Goal: Transaction & Acquisition: Obtain resource

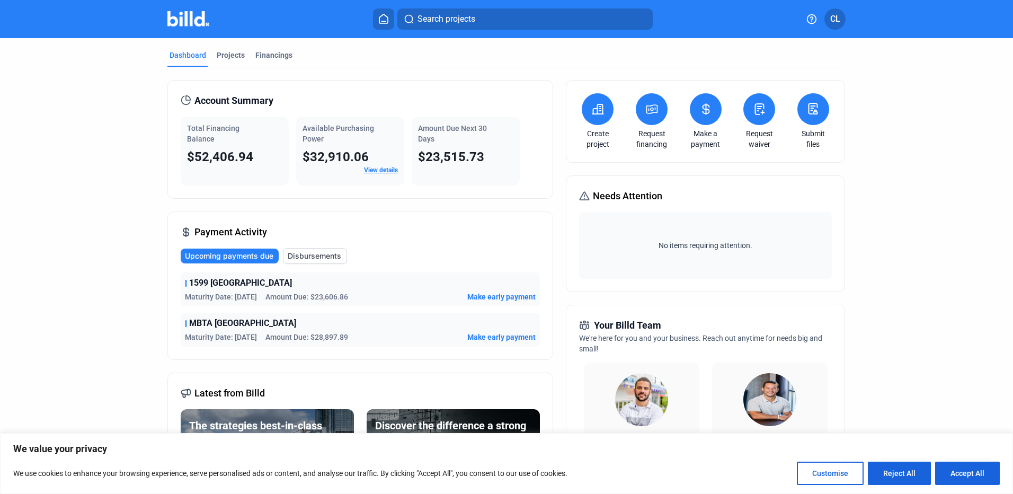
click at [868, 346] on dashboard "Dashboard Projects Financings Account Summary Total Financing Balance $52,406.9…" at bounding box center [507, 404] width 912 height 733
click at [226, 54] on div "Projects" at bounding box center [231, 55] width 28 height 11
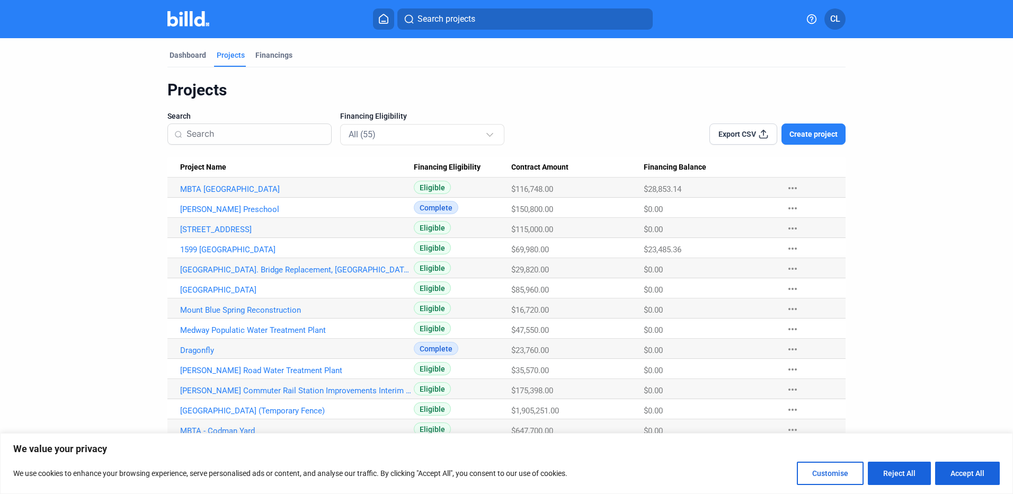
click at [218, 191] on link "MBTA [GEOGRAPHIC_DATA]" at bounding box center [297, 189] width 234 height 10
click at [210, 186] on link "MBTA [GEOGRAPHIC_DATA]" at bounding box center [297, 189] width 234 height 10
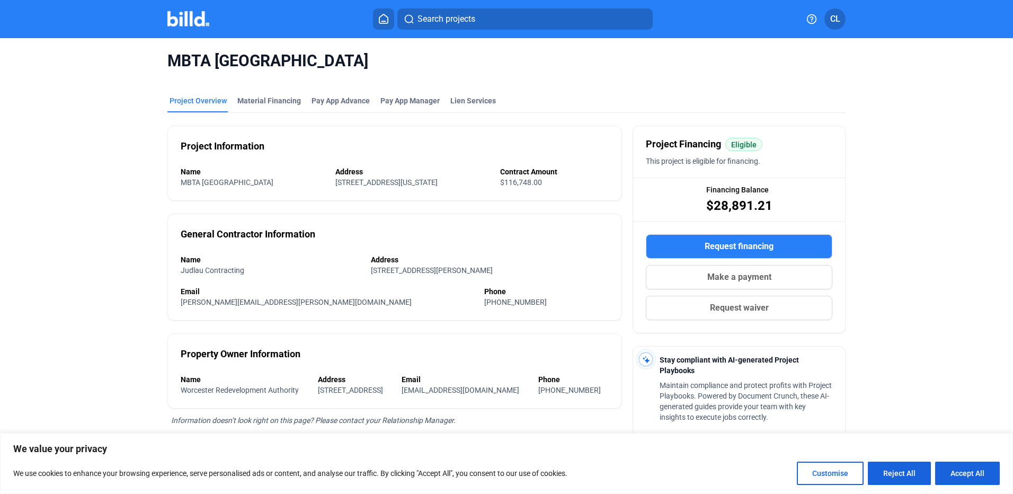
drag, startPoint x: 275, startPoint y: 97, endPoint x: 269, endPoint y: 123, distance: 26.7
click at [274, 106] on div "Material Financing" at bounding box center [269, 103] width 68 height 17
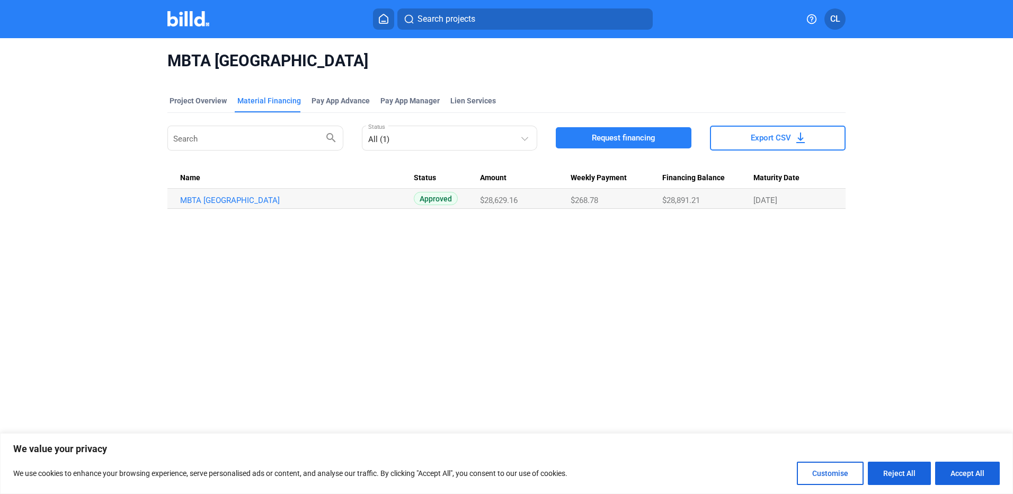
drag, startPoint x: 519, startPoint y: 202, endPoint x: 484, endPoint y: 208, distance: 35.9
click at [484, 208] on td "$28,629.16" at bounding box center [525, 199] width 91 height 20
click at [298, 201] on link "MBTA [GEOGRAPHIC_DATA]" at bounding box center [297, 200] width 234 height 10
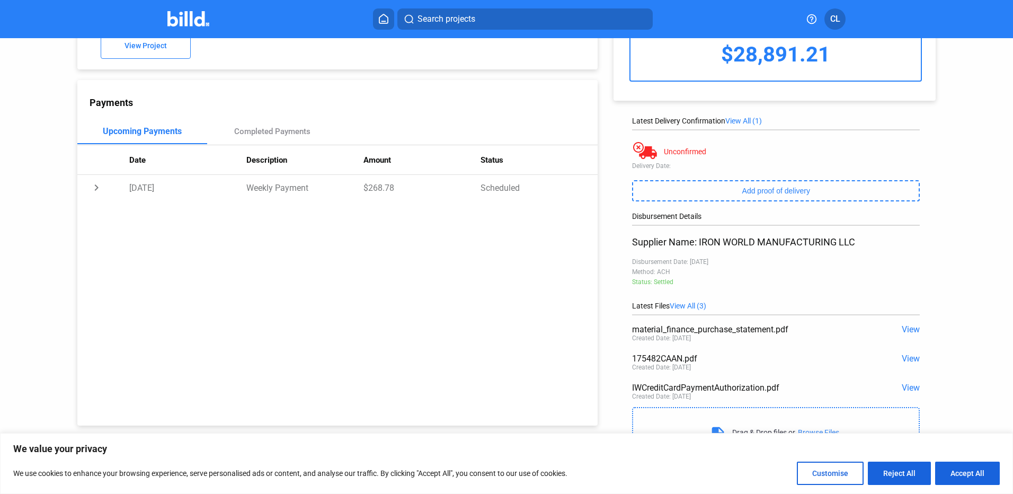
scroll to position [83, 0]
click at [906, 360] on span "View" at bounding box center [911, 358] width 18 height 10
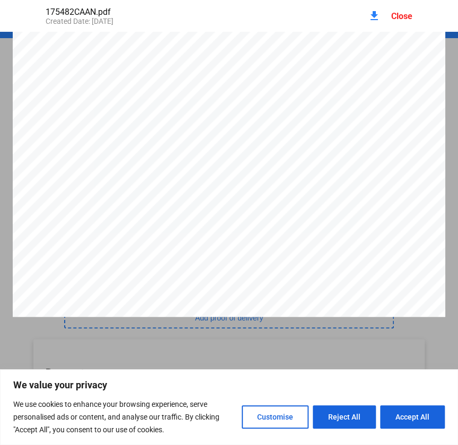
scroll to position [101, 0]
click at [363, 313] on div at bounding box center [229, 211] width 432 height 559
click at [283, 199] on div at bounding box center [229, 211] width 432 height 559
click at [371, 159] on div at bounding box center [229, 36] width 432 height 559
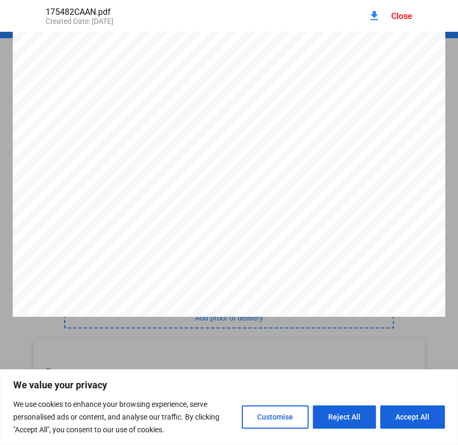
scroll to position [236, 0]
click at [396, 248] on div at bounding box center [229, 76] width 432 height 559
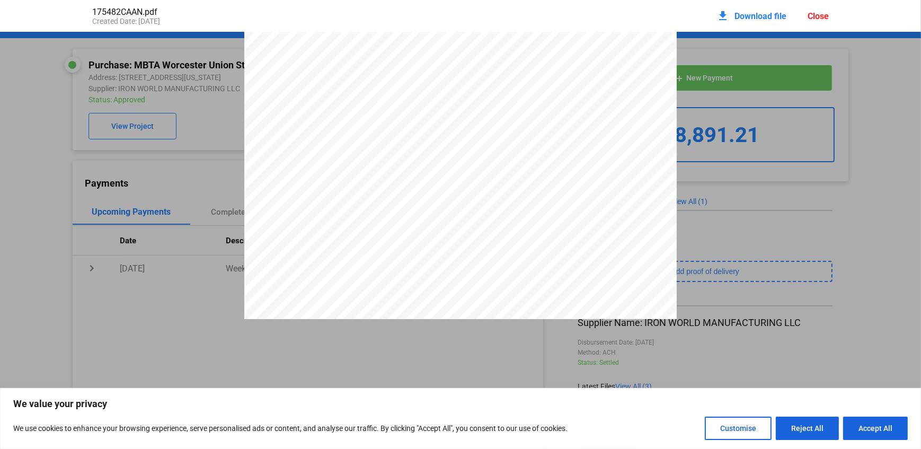
scroll to position [5, 0]
click at [814, 15] on div "Close" at bounding box center [817, 16] width 21 height 10
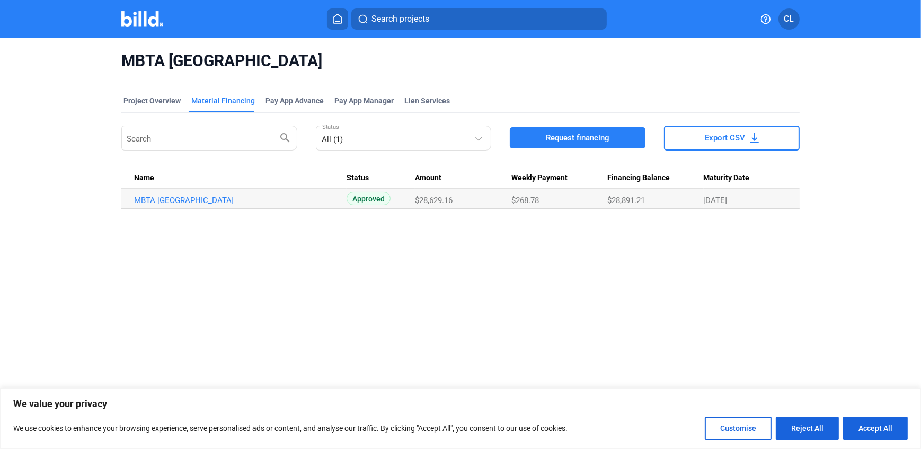
click at [615, 136] on button "Request financing" at bounding box center [578, 137] width 136 height 21
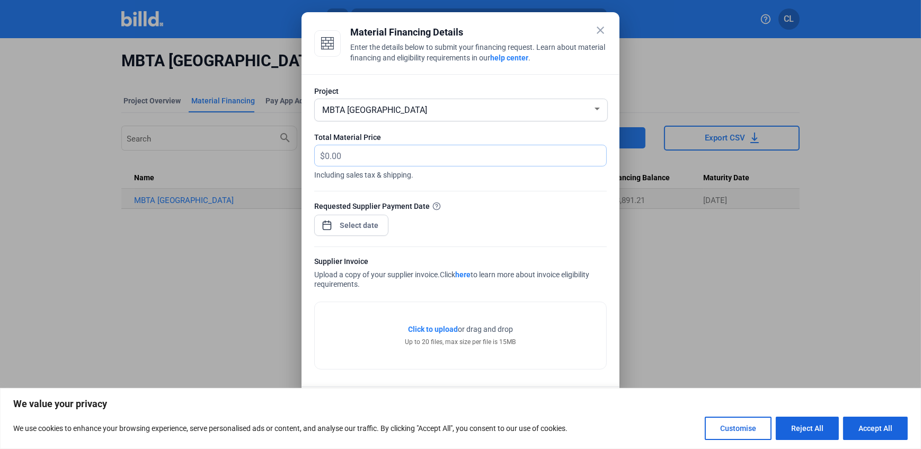
click at [374, 149] on input "text" at bounding box center [459, 155] width 269 height 21
click at [328, 153] on input "text" at bounding box center [465, 155] width 281 height 21
type input "24,348.16"
click at [360, 227] on div "close Material Financing Details Enter the details below to submit your financi…" at bounding box center [460, 224] width 921 height 449
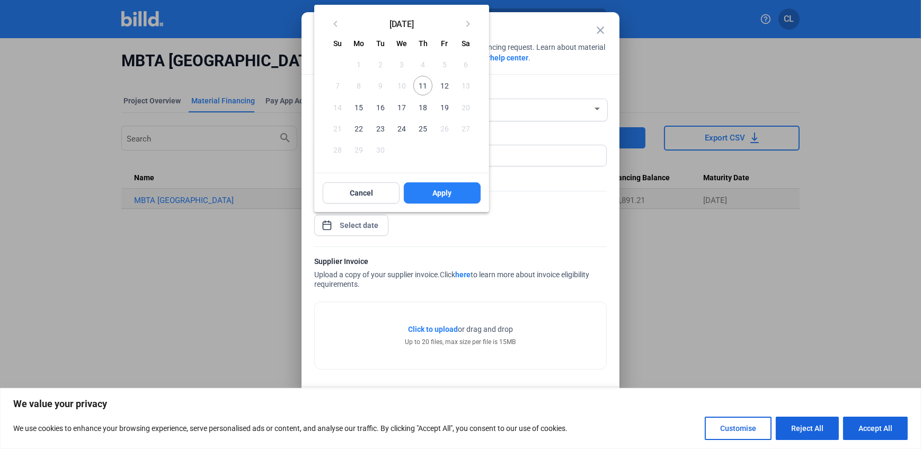
click at [426, 85] on span "11" at bounding box center [422, 85] width 19 height 19
click at [450, 197] on span "Apply" at bounding box center [442, 193] width 19 height 11
click at [427, 87] on span "11" at bounding box center [422, 85] width 19 height 19
click at [430, 198] on button "Apply" at bounding box center [442, 192] width 77 height 21
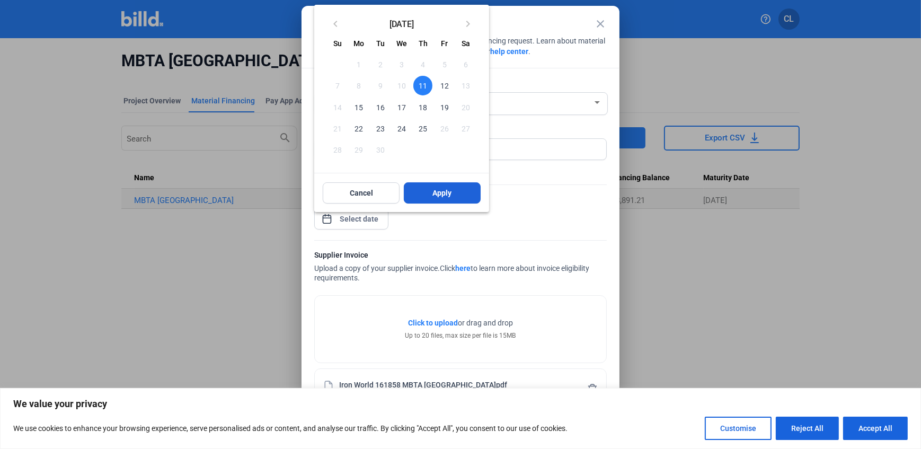
drag, startPoint x: 448, startPoint y: 190, endPoint x: 450, endPoint y: 195, distance: 6.4
click at [450, 192] on span "Apply" at bounding box center [442, 193] width 19 height 11
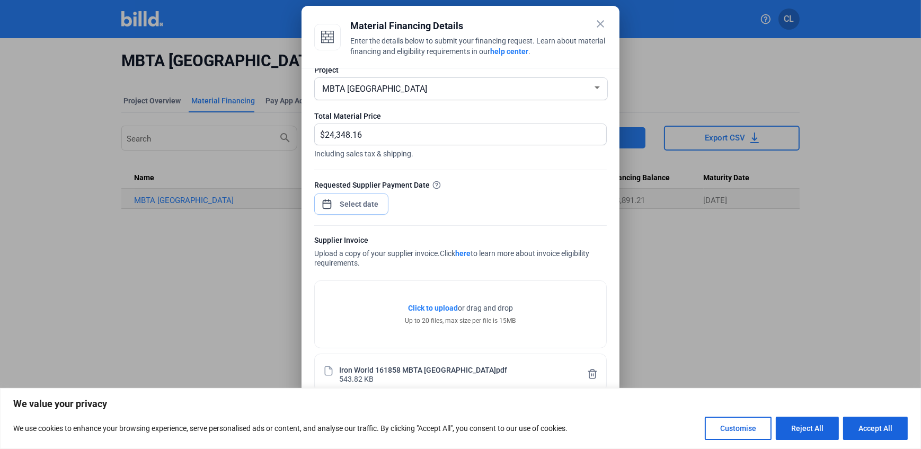
scroll to position [26, 0]
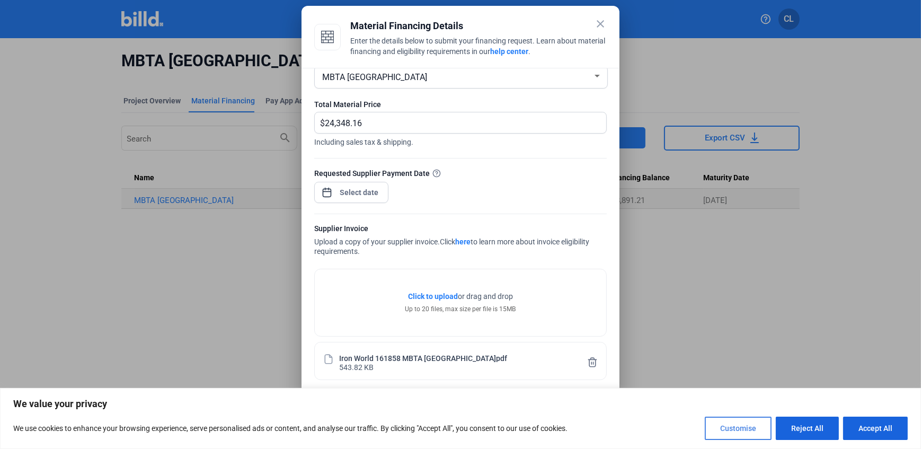
click at [743, 429] on button "Customise" at bounding box center [738, 427] width 67 height 23
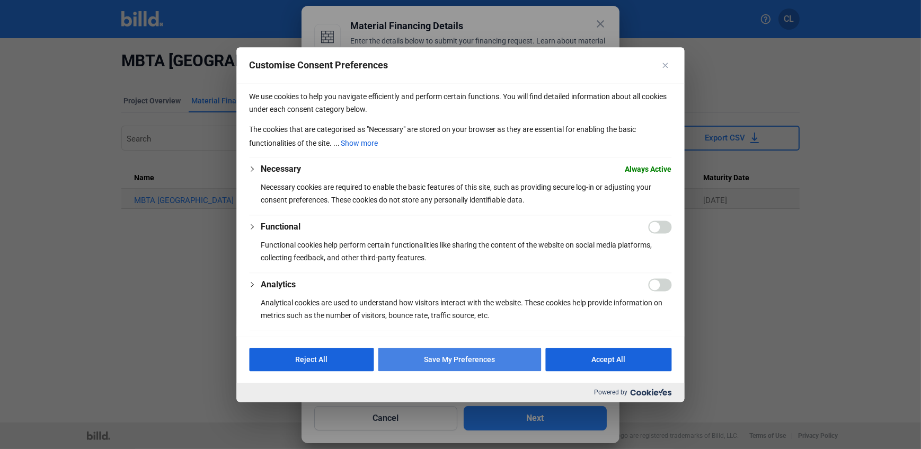
click at [501, 357] on button "Save My Preferences" at bounding box center [459, 359] width 163 height 23
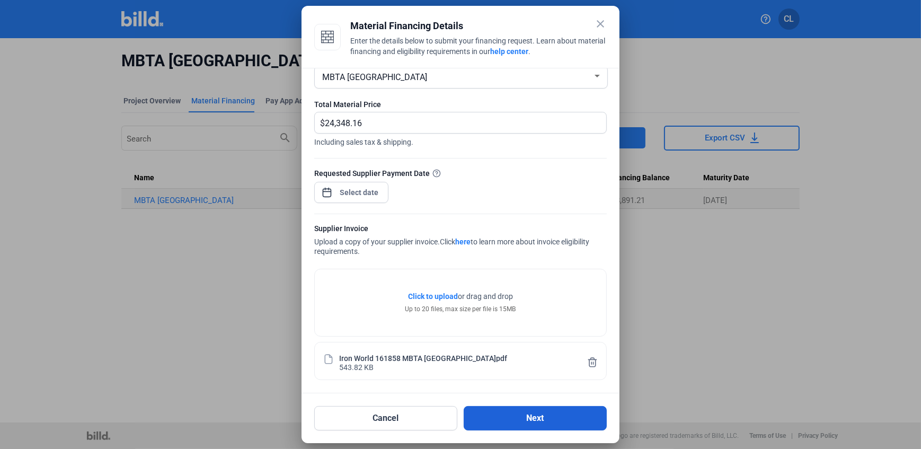
click at [526, 415] on button "Next" at bounding box center [535, 418] width 143 height 24
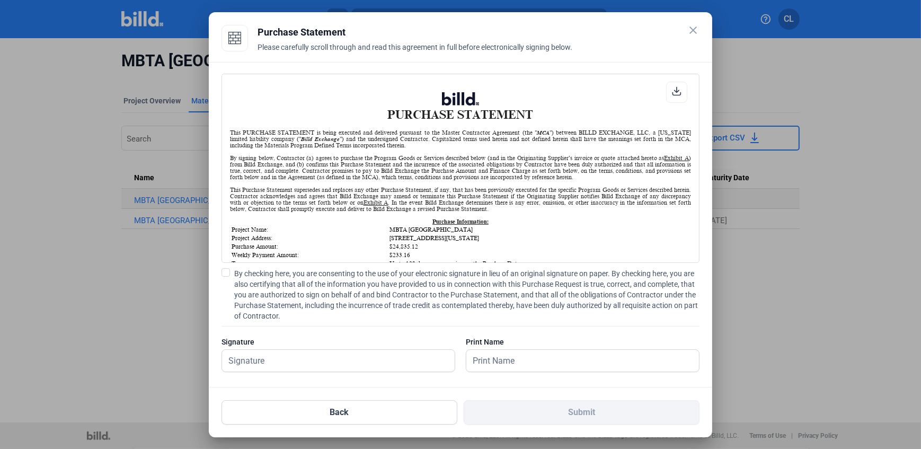
scroll to position [0, 0]
click at [672, 88] on icon at bounding box center [677, 91] width 10 height 10
click at [307, 352] on input "text" at bounding box center [338, 361] width 233 height 22
type input "[PERSON_NAME]"
click at [386, 410] on button "Back" at bounding box center [339, 412] width 236 height 24
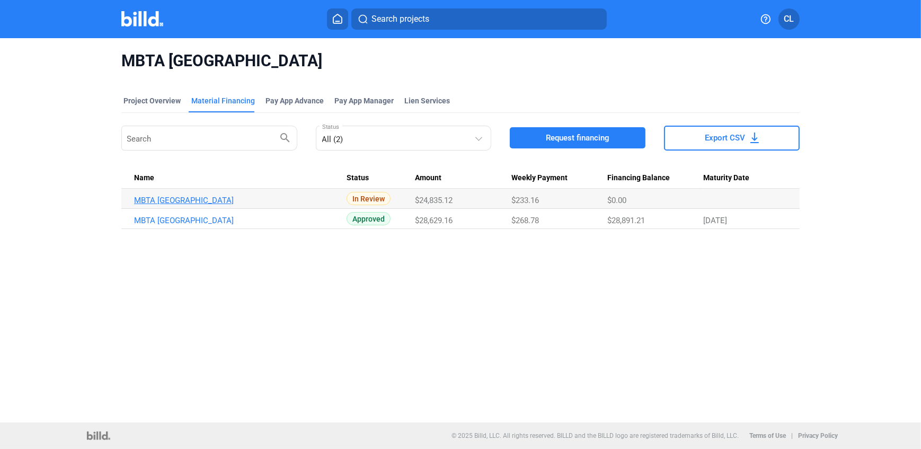
click at [269, 198] on link "MBTA [GEOGRAPHIC_DATA]" at bounding box center [239, 200] width 210 height 10
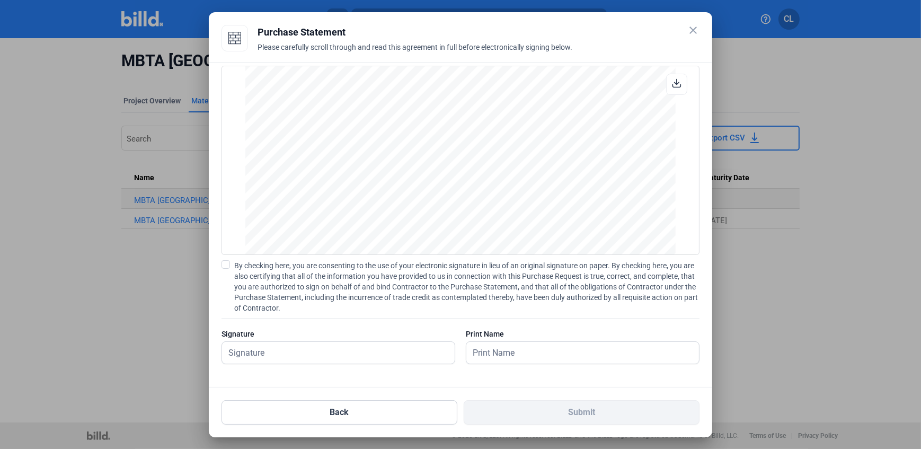
scroll to position [1452, 0]
click at [394, 360] on input "text" at bounding box center [338, 353] width 233 height 22
type input "[PERSON_NAME]"
drag, startPoint x: 576, startPoint y: 339, endPoint x: 576, endPoint y: 348, distance: 9.6
click at [577, 341] on div "Print Name" at bounding box center [583, 351] width 234 height 46
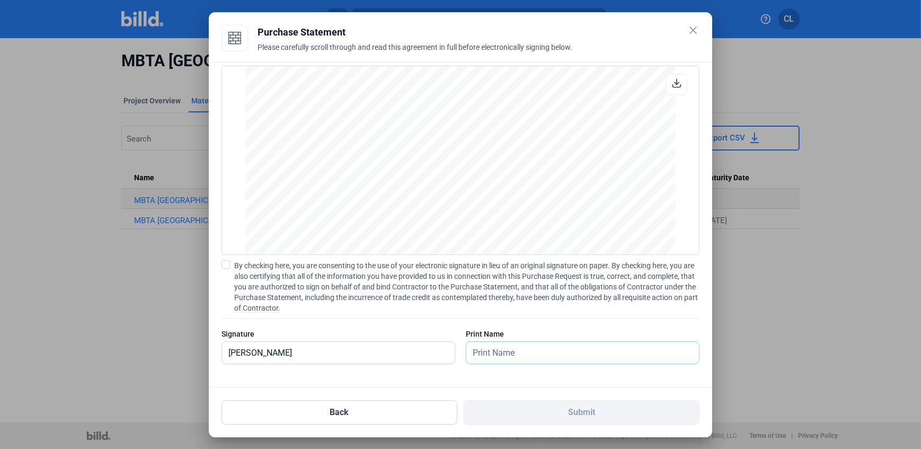
click at [576, 348] on input "text" at bounding box center [582, 353] width 233 height 22
type input "[PERSON_NAME]"
click at [226, 261] on span at bounding box center [225, 264] width 8 height 8
click at [0, 0] on input "By checking here, you are consenting to the use of your electronic signature in…" at bounding box center [0, 0] width 0 height 0
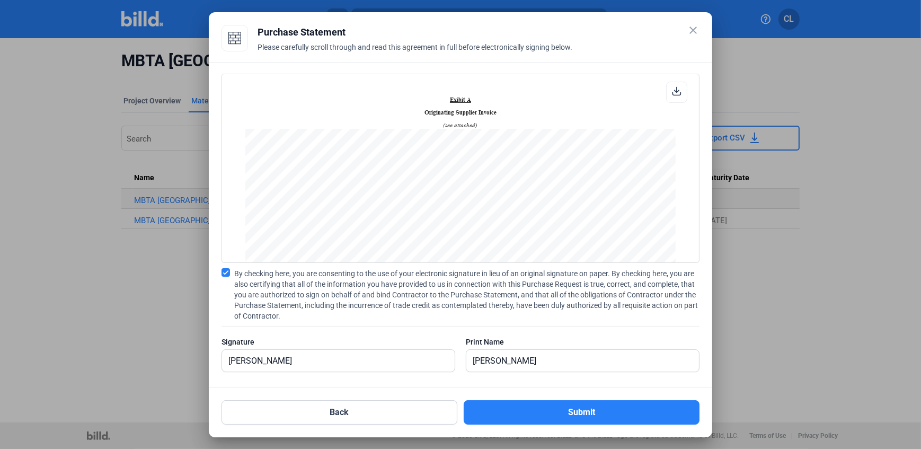
scroll to position [482, 0]
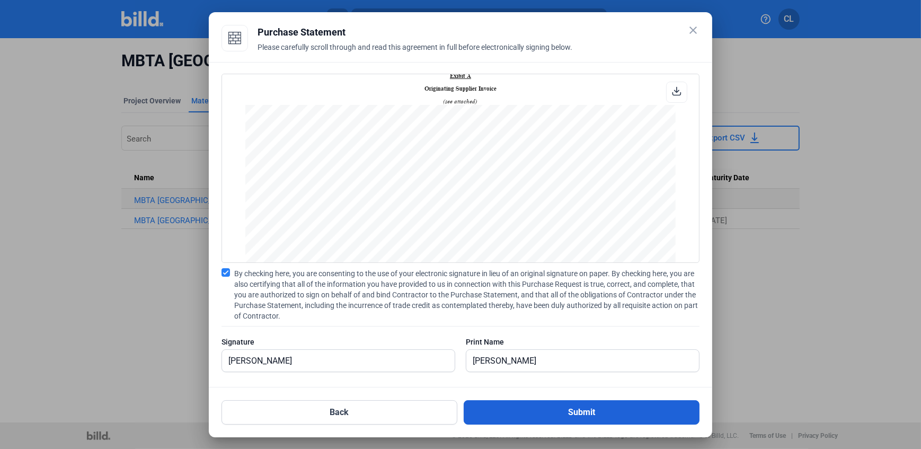
click at [535, 401] on button "Submit" at bounding box center [582, 412] width 236 height 24
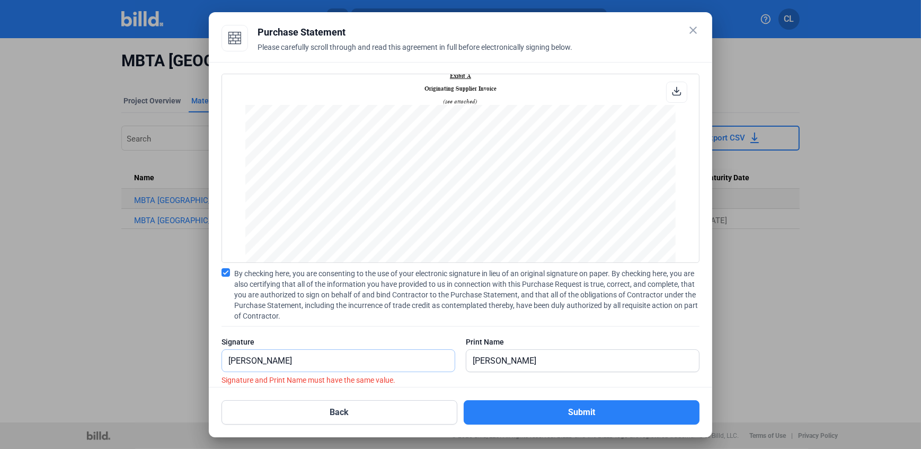
click at [341, 366] on input "[PERSON_NAME]" at bounding box center [338, 361] width 233 height 22
drag, startPoint x: 341, startPoint y: 366, endPoint x: 48, endPoint y: 369, distance: 293.0
click at [45, 371] on div "close Purchase Statement Please carefully scroll through and read this agreemen…" at bounding box center [460, 224] width 921 height 449
type input "[PERSON_NAME]"
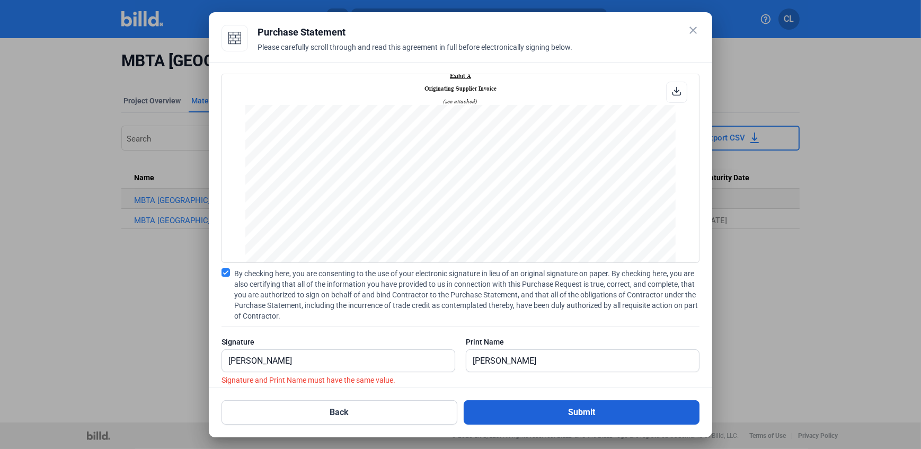
click at [510, 406] on button "Submit" at bounding box center [582, 412] width 236 height 24
click at [592, 413] on button "Submit" at bounding box center [582, 412] width 236 height 24
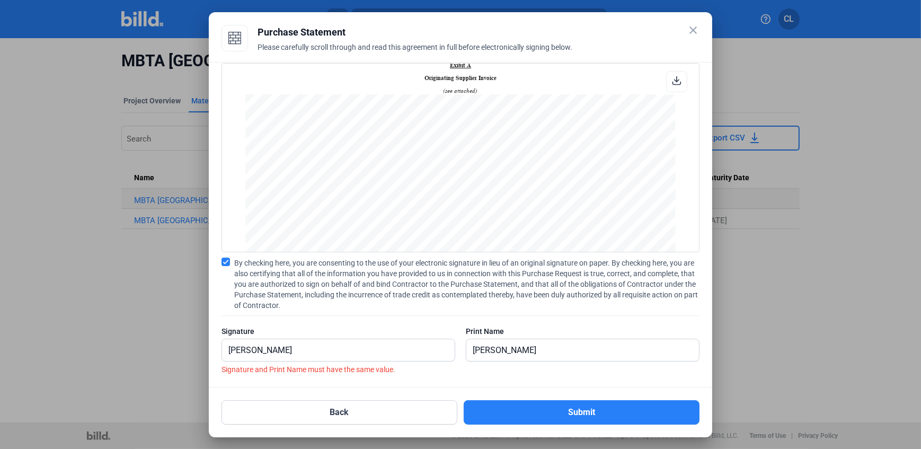
scroll to position [13, 0]
drag, startPoint x: 350, startPoint y: 352, endPoint x: 210, endPoint y: 329, distance: 141.8
click at [210, 329] on div "PURCHASE STATEMENT This PURCHASE STATEMENT is being executed and delivered purs…" at bounding box center [460, 224] width 503 height 325
type input "[PERSON_NAME]"
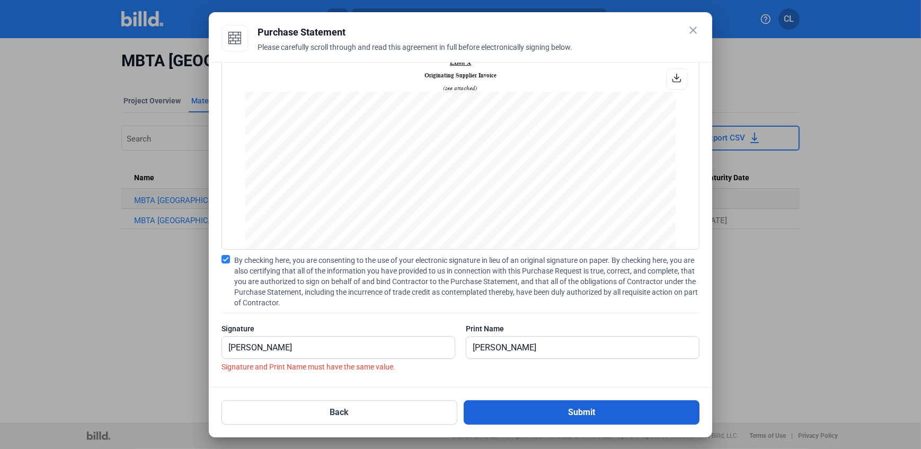
click at [517, 409] on button "Submit" at bounding box center [582, 412] width 236 height 24
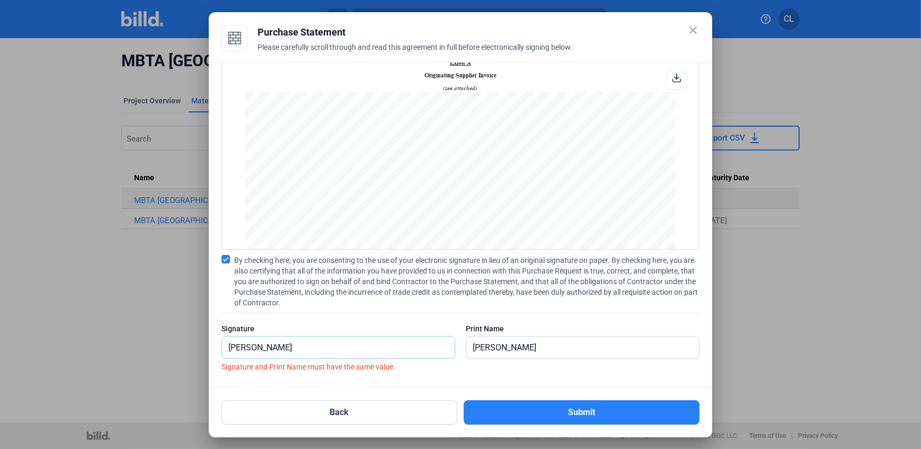
drag, startPoint x: 231, startPoint y: 335, endPoint x: 93, endPoint y: 334, distance: 137.7
click at [106, 333] on div "close Purchase Statement Please carefully scroll through and read this agreemen…" at bounding box center [460, 224] width 921 height 449
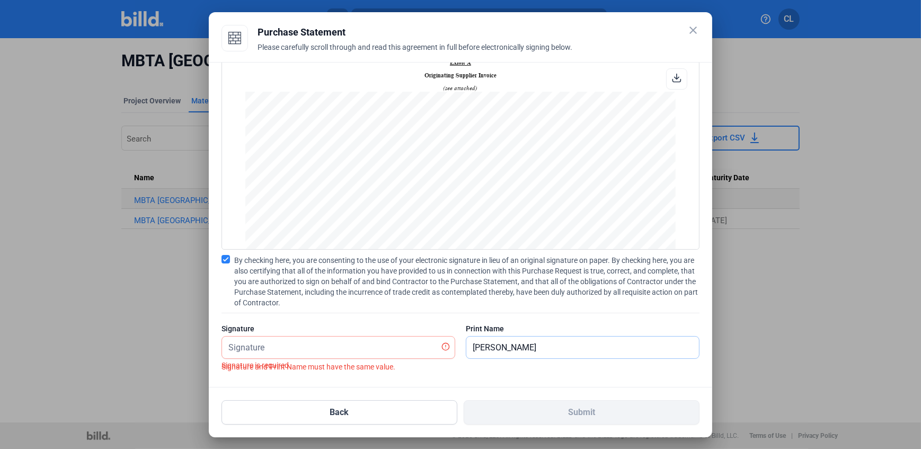
drag, startPoint x: 533, startPoint y: 342, endPoint x: 414, endPoint y: 352, distance: 119.1
click at [414, 352] on div "Signature Signature is required. Print Name [PERSON_NAME]" at bounding box center [460, 346] width 478 height 46
click at [363, 352] on input "text" at bounding box center [332, 347] width 221 height 22
type input "[PERSON_NAME]"
click at [514, 342] on input "text" at bounding box center [582, 347] width 233 height 22
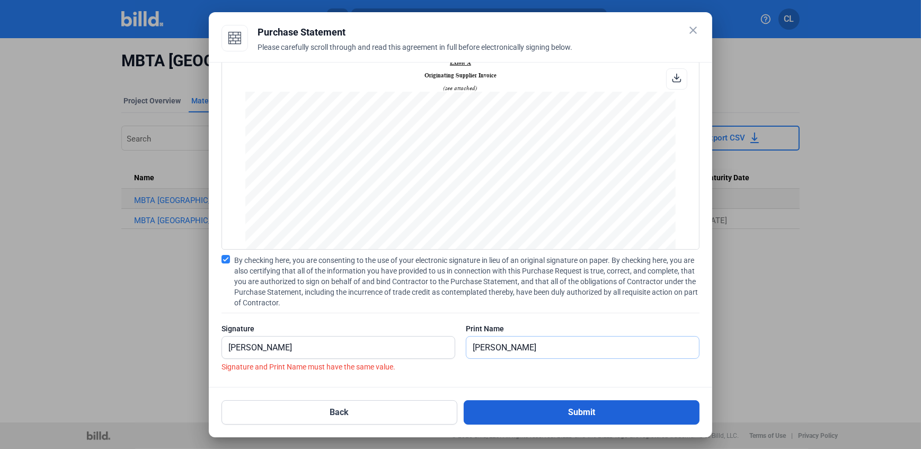
type input "[PERSON_NAME]"
click at [516, 403] on button "Submit" at bounding box center [582, 412] width 236 height 24
click at [550, 410] on button "Submit" at bounding box center [582, 412] width 236 height 24
click at [571, 413] on button "Submit" at bounding box center [582, 412] width 236 height 24
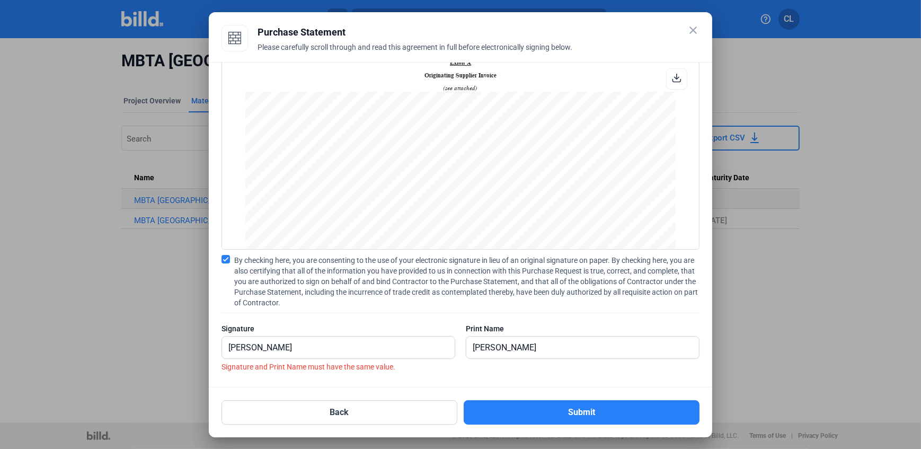
click at [690, 33] on mat-icon "close" at bounding box center [693, 30] width 13 height 13
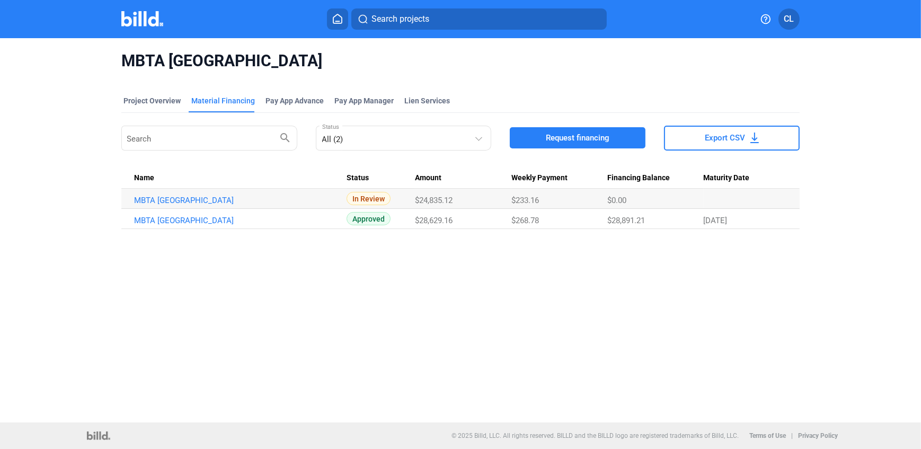
click at [371, 198] on span "In Review" at bounding box center [368, 198] width 44 height 13
click at [265, 198] on link "MBTA [GEOGRAPHIC_DATA]" at bounding box center [239, 200] width 210 height 10
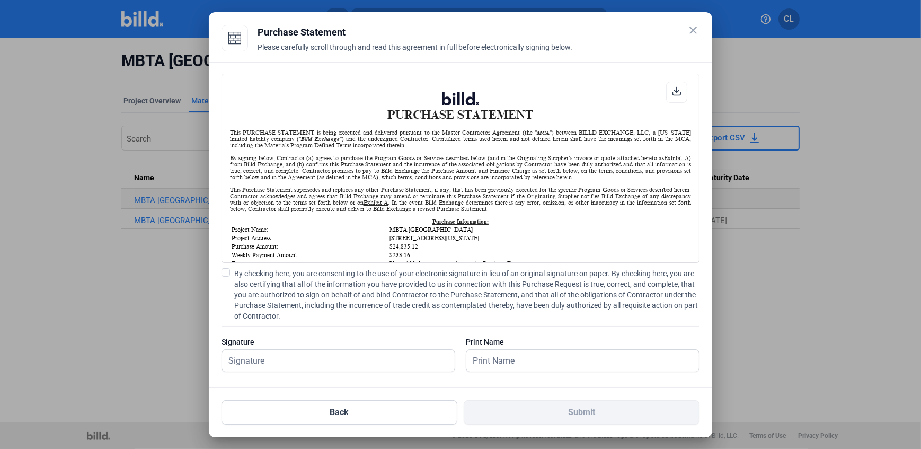
scroll to position [0, 0]
click at [373, 361] on input "text" at bounding box center [338, 361] width 233 height 22
type input "[PERSON_NAME]"
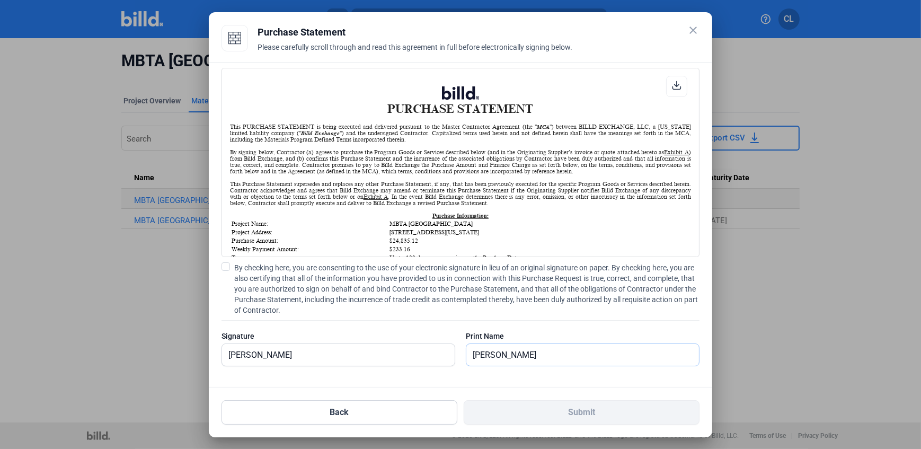
scroll to position [8, 0]
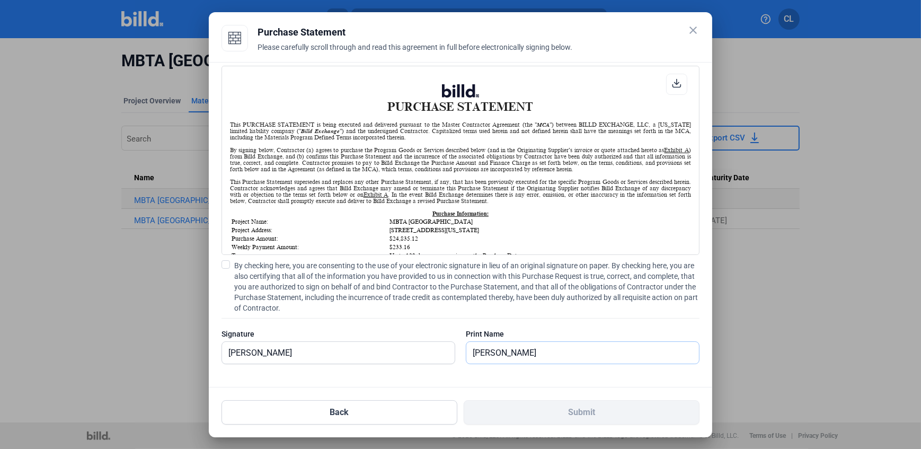
type input "[PERSON_NAME]"
click at [229, 268] on label "By checking here, you are consenting to the use of your electronic signature in…" at bounding box center [460, 286] width 478 height 53
click at [0, 0] on input "By checking here, you are consenting to the use of your electronic signature in…" at bounding box center [0, 0] width 0 height 0
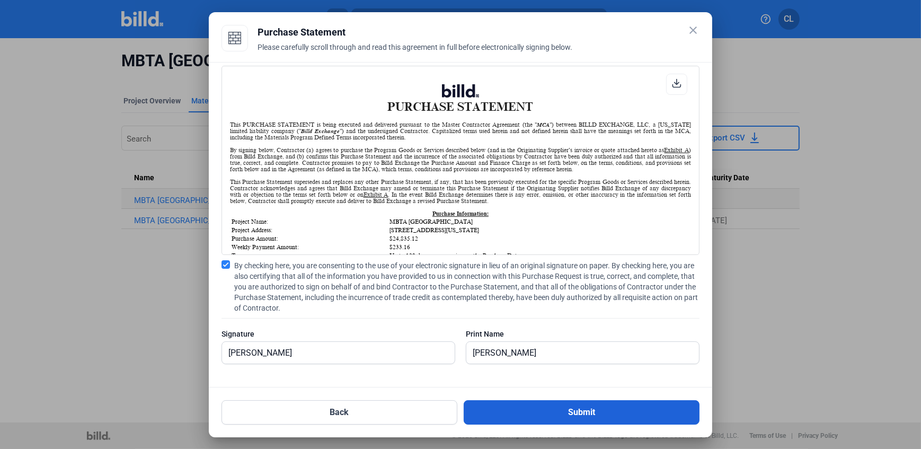
click at [539, 422] on button "Submit" at bounding box center [582, 412] width 236 height 24
click at [551, 417] on button "Submit" at bounding box center [582, 412] width 236 height 24
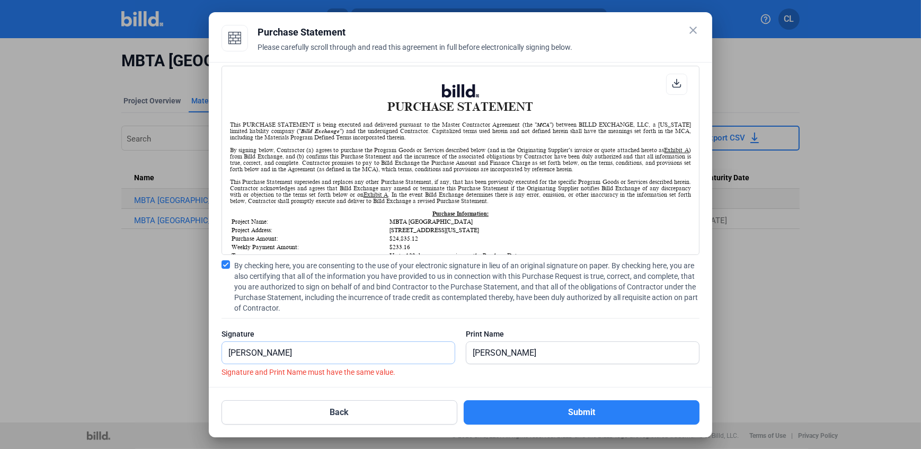
click at [379, 351] on input "[PERSON_NAME]" at bounding box center [338, 353] width 233 height 22
drag, startPoint x: 379, startPoint y: 351, endPoint x: 156, endPoint y: 337, distance: 223.5
click at [156, 337] on div "close Purchase Statement Please carefully scroll through and read this agreemen…" at bounding box center [460, 224] width 921 height 449
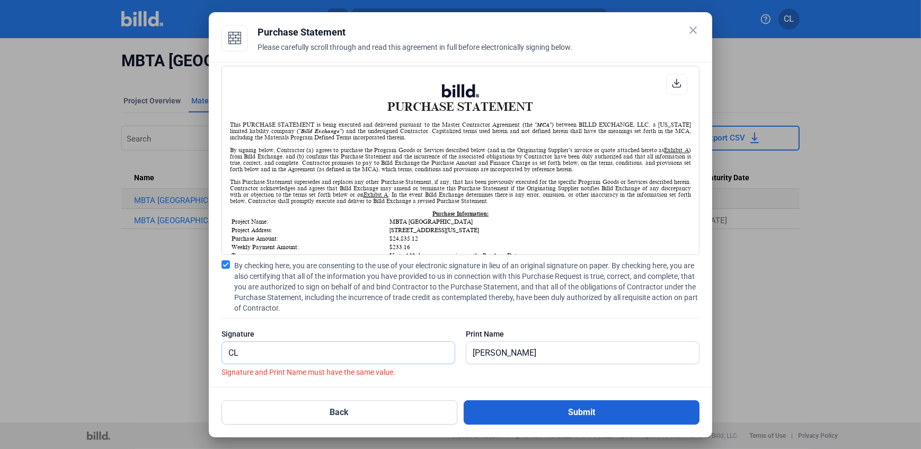
type input "CL"
click at [564, 412] on button "Submit" at bounding box center [582, 412] width 236 height 24
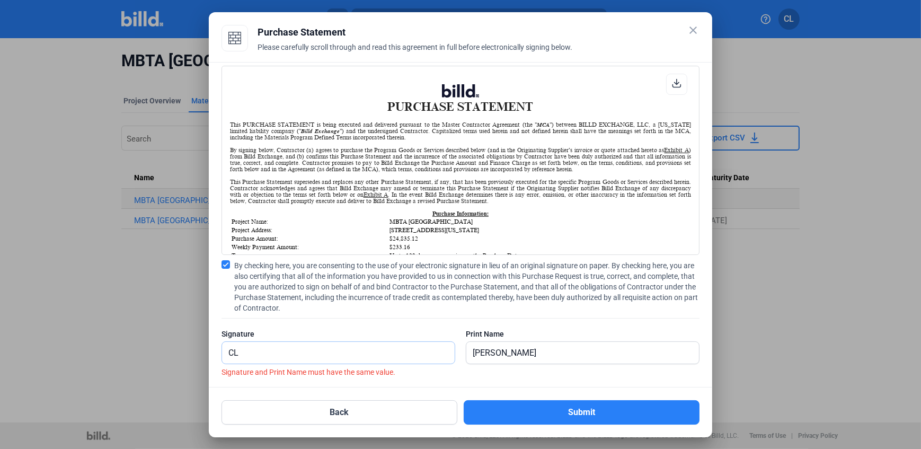
drag, startPoint x: 344, startPoint y: 355, endPoint x: 170, endPoint y: 353, distance: 174.8
click at [170, 353] on div "close Purchase Statement Please carefully scroll through and read this agreemen…" at bounding box center [460, 224] width 921 height 449
click at [268, 354] on input "[PERSON_NAME]" at bounding box center [338, 353] width 233 height 22
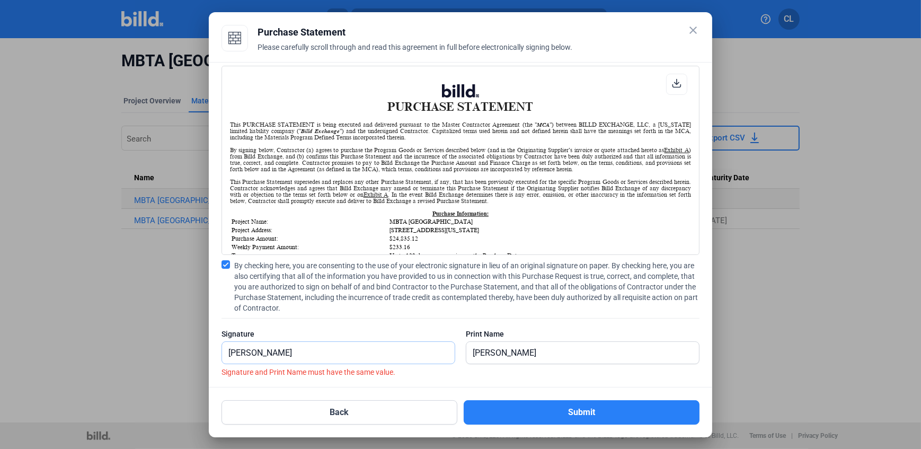
click at [268, 354] on input "[PERSON_NAME]" at bounding box center [338, 353] width 233 height 22
click at [438, 345] on input "[PERSON_NAME]" at bounding box center [338, 353] width 233 height 22
type input "[PERSON_NAME]"
click at [513, 350] on input "[PERSON_NAME]" at bounding box center [576, 353] width 221 height 22
drag, startPoint x: 290, startPoint y: 354, endPoint x: 233, endPoint y: 352, distance: 57.3
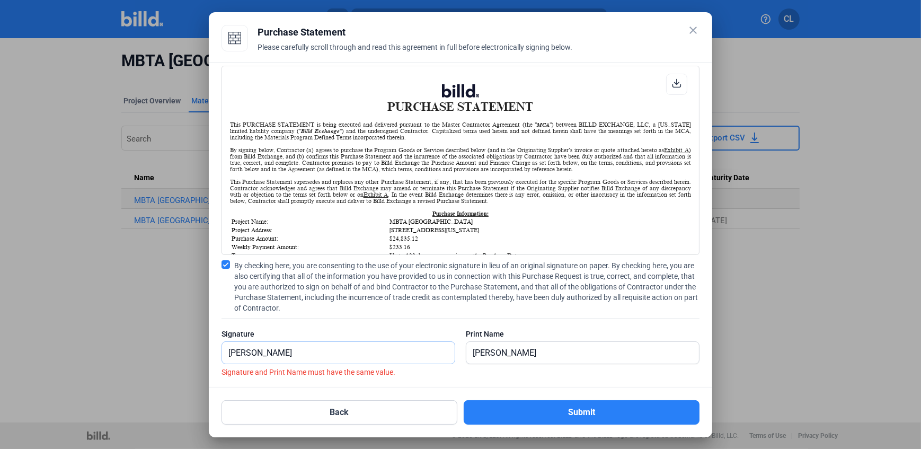
click at [214, 345] on div "PURCHASE STATEMENT This PURCHASE STATEMENT is being executed and delivered purs…" at bounding box center [460, 224] width 503 height 325
click at [248, 358] on input "[PERSON_NAME]" at bounding box center [338, 353] width 233 height 22
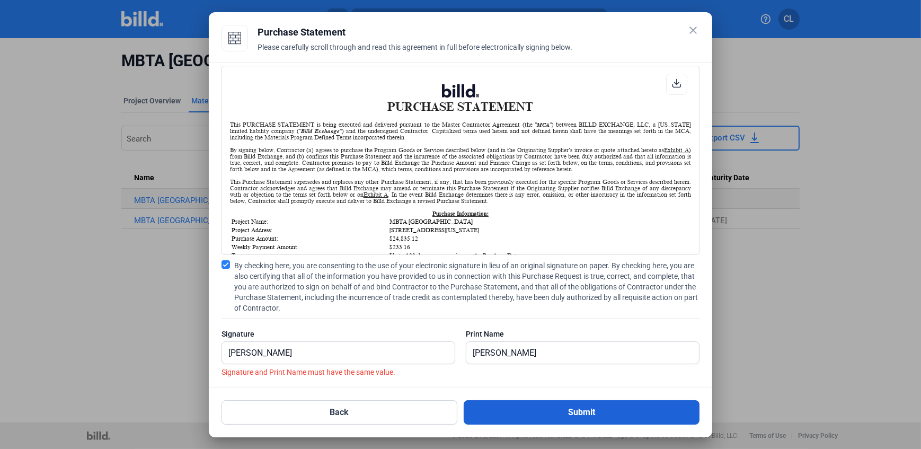
click at [548, 405] on button "Submit" at bounding box center [582, 412] width 236 height 24
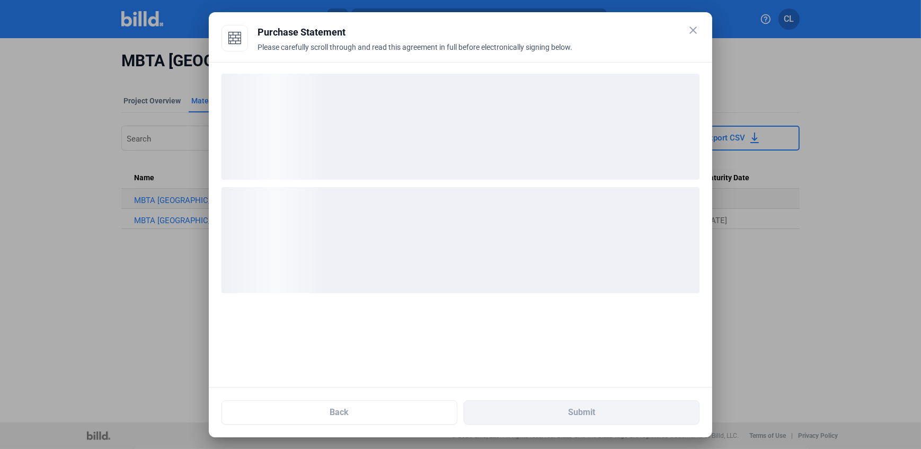
scroll to position [0, 0]
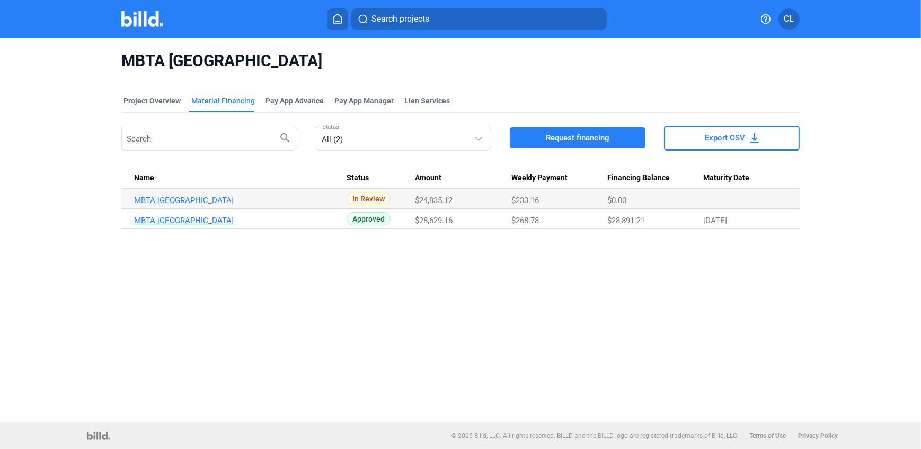
click at [252, 223] on link "MBTA [GEOGRAPHIC_DATA]" at bounding box center [239, 221] width 210 height 10
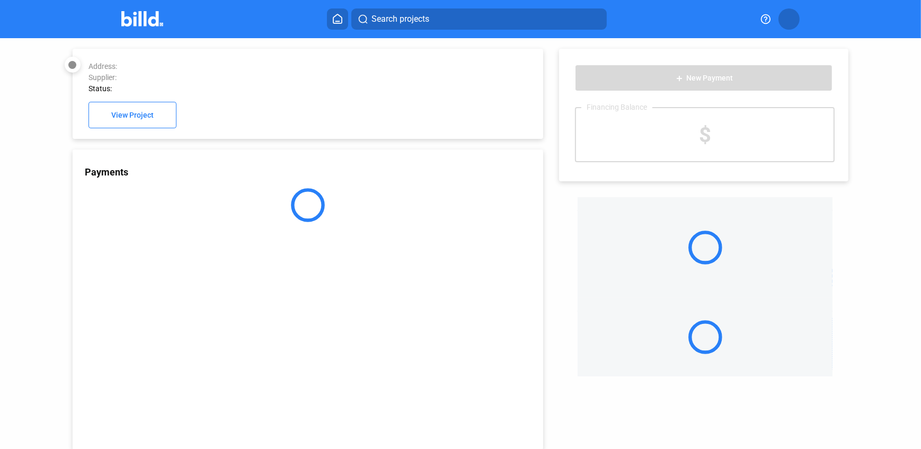
click at [247, 219] on div at bounding box center [308, 205] width 471 height 34
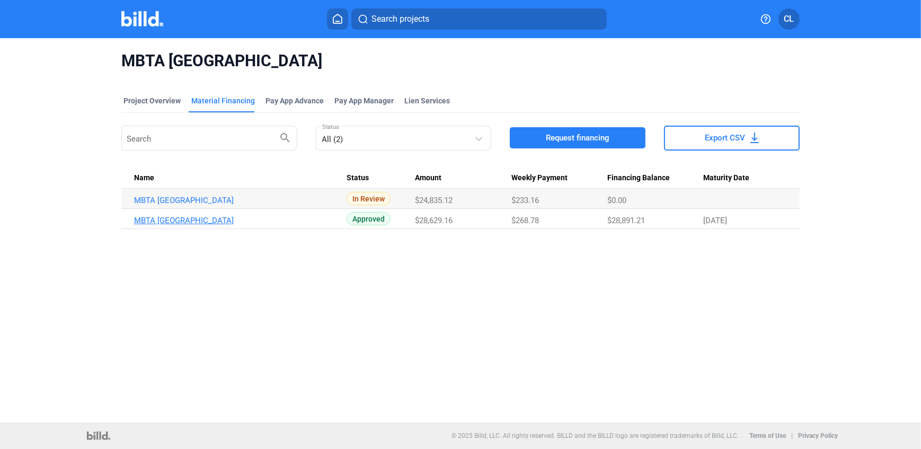
click at [225, 223] on link "MBTA [GEOGRAPHIC_DATA]" at bounding box center [239, 221] width 210 height 10
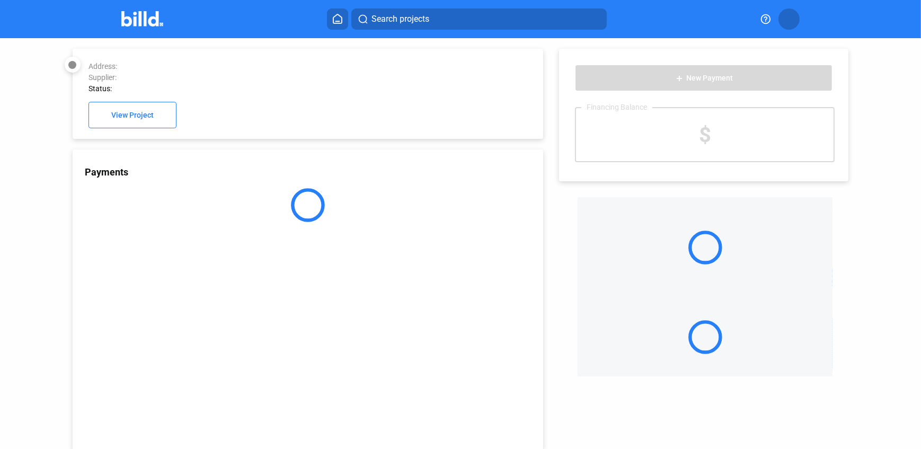
click at [247, 222] on div at bounding box center [308, 205] width 471 height 34
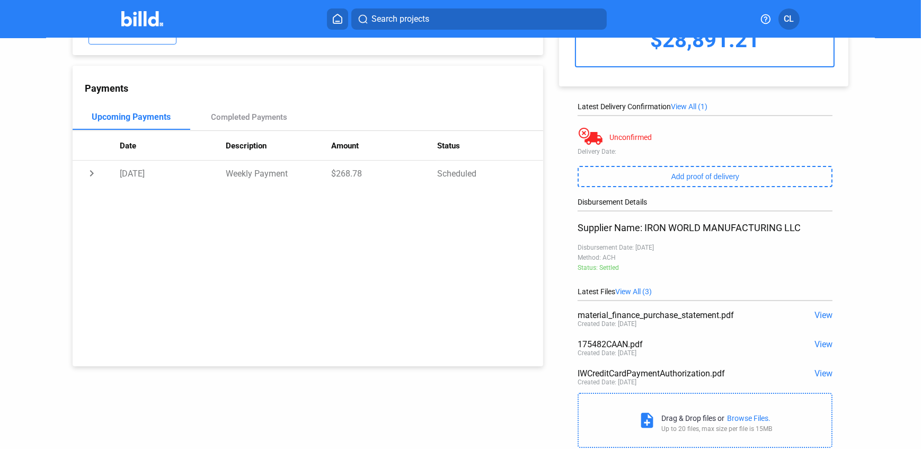
scroll to position [96, 0]
click at [814, 376] on span "View" at bounding box center [823, 372] width 18 height 10
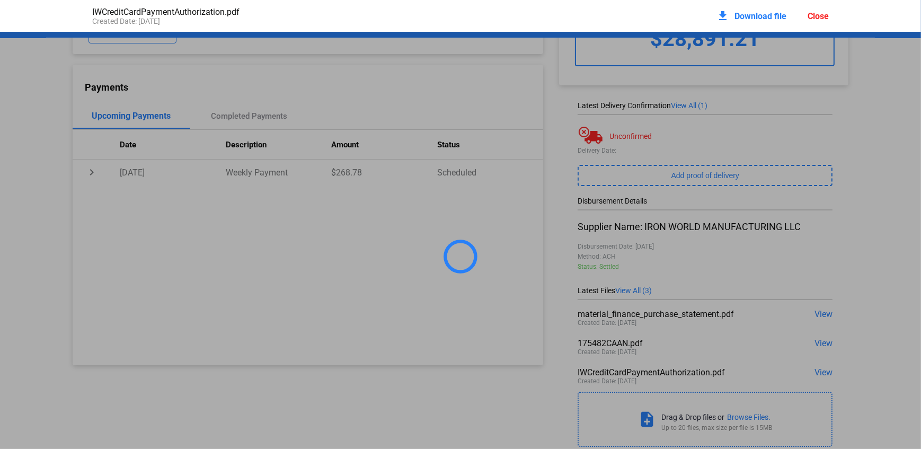
click at [778, 15] on span "Download file" at bounding box center [760, 16] width 52 height 10
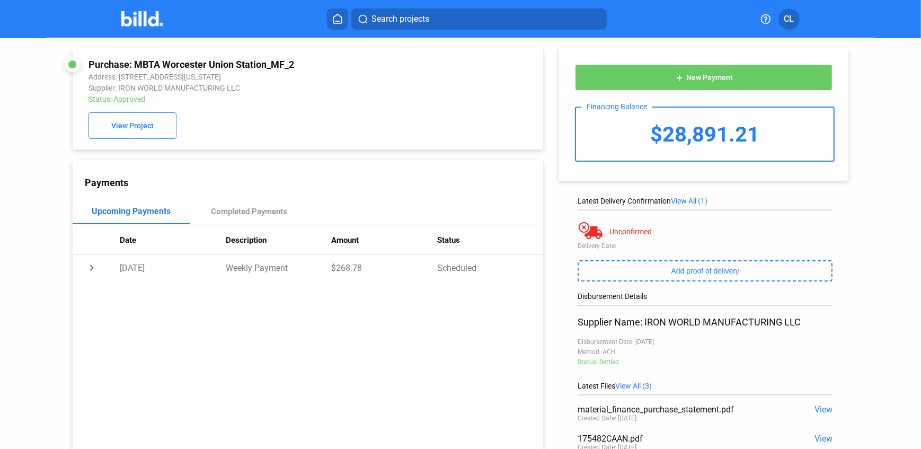
scroll to position [0, 0]
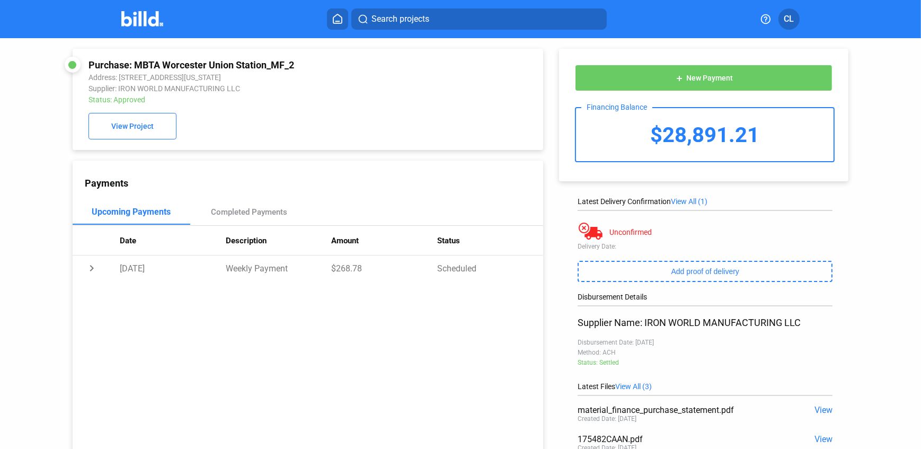
drag, startPoint x: 293, startPoint y: 63, endPoint x: 70, endPoint y: 45, distance: 223.3
click at [137, 66] on div "Purchase: MBTA Worcester Union Station_MF_2" at bounding box center [263, 64] width 351 height 11
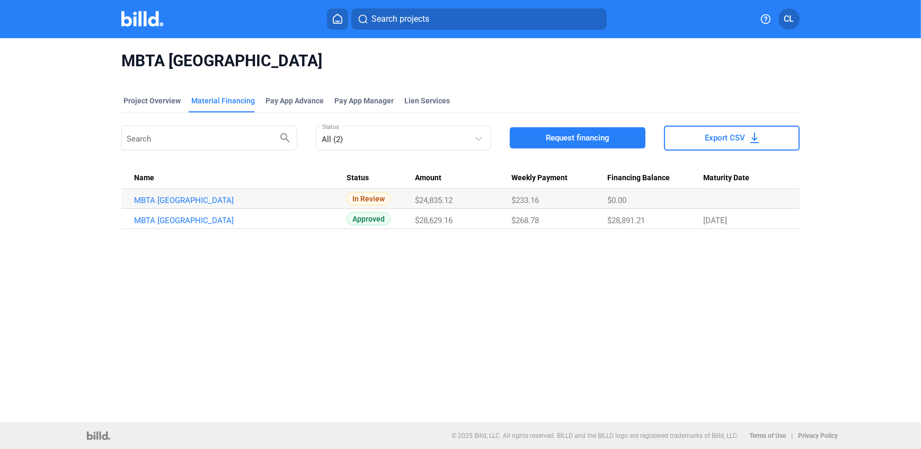
drag, startPoint x: 287, startPoint y: 201, endPoint x: 120, endPoint y: 197, distance: 166.9
click at [120, 197] on div "MBTA Worcester Union Station Project Overview Material Financing Pay App Advanc…" at bounding box center [460, 139] width 773 height 203
drag, startPoint x: 124, startPoint y: 201, endPoint x: 277, endPoint y: 201, distance: 153.1
click at [277, 201] on td "MBTA [GEOGRAPHIC_DATA]" at bounding box center [233, 199] width 225 height 20
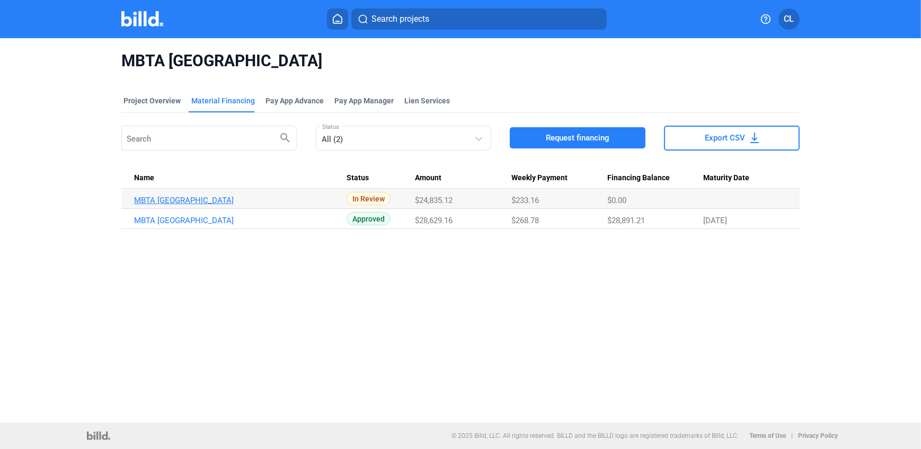
copy link "MBTA [GEOGRAPHIC_DATA]"
